Goal: Task Accomplishment & Management: Use online tool/utility

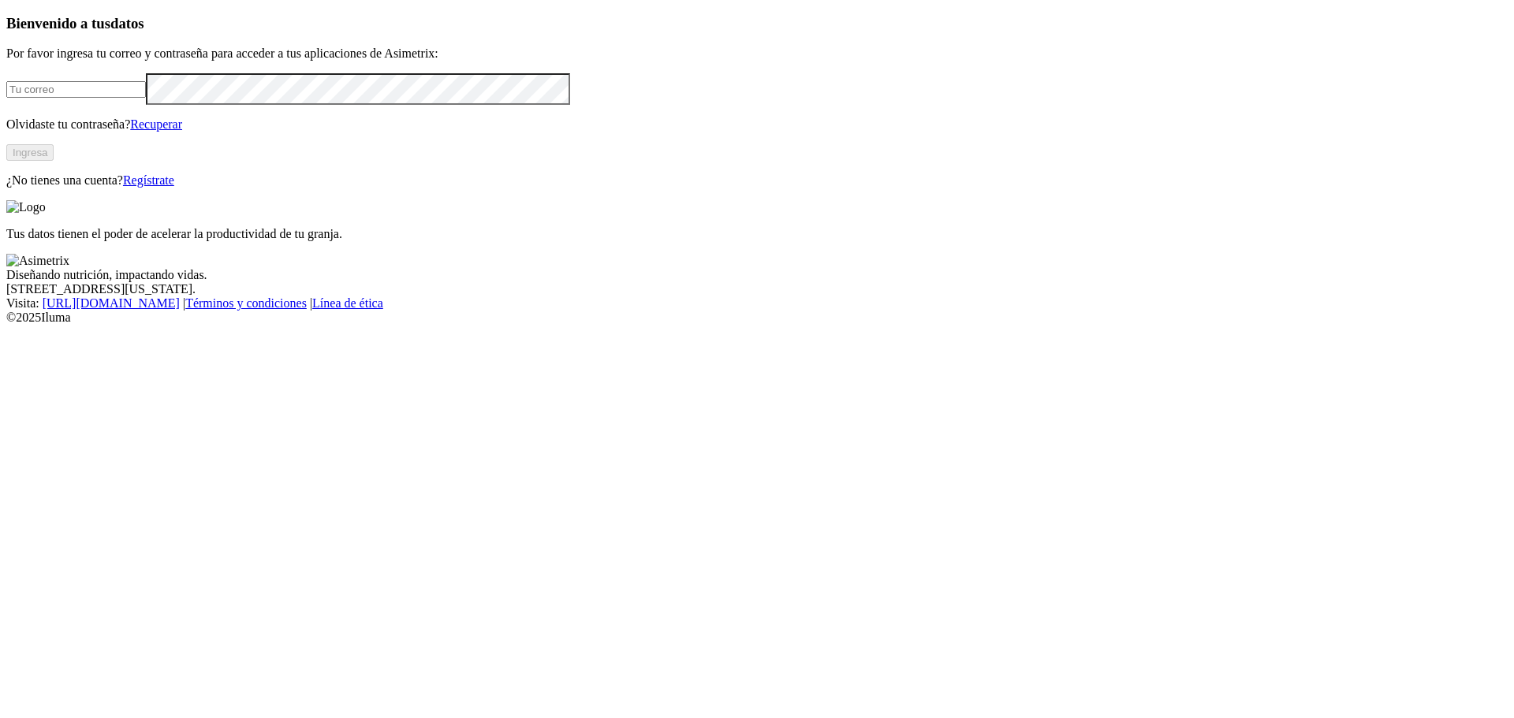
type input "scascante@carniceriasmaroto.com"
click at [54, 161] on button "Ingresa" at bounding box center [29, 152] width 47 height 17
